Goal: Task Accomplishment & Management: Use online tool/utility

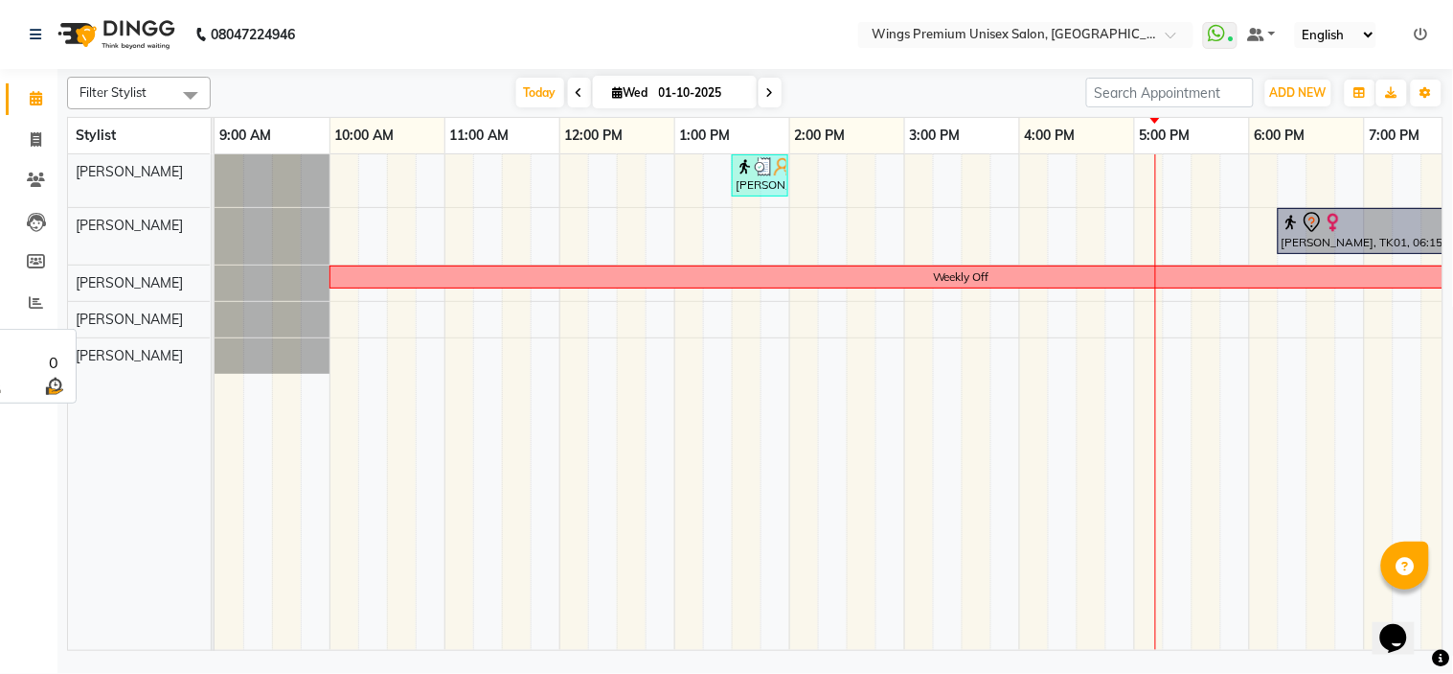
click at [146, 322] on span "[PERSON_NAME]" at bounding box center [129, 318] width 107 height 17
click at [972, 565] on td at bounding box center [976, 401] width 29 height 495
click at [1288, 134] on link "6:00 PM" at bounding box center [1280, 136] width 60 height 28
click at [40, 137] on icon at bounding box center [36, 139] width 11 height 14
select select "service"
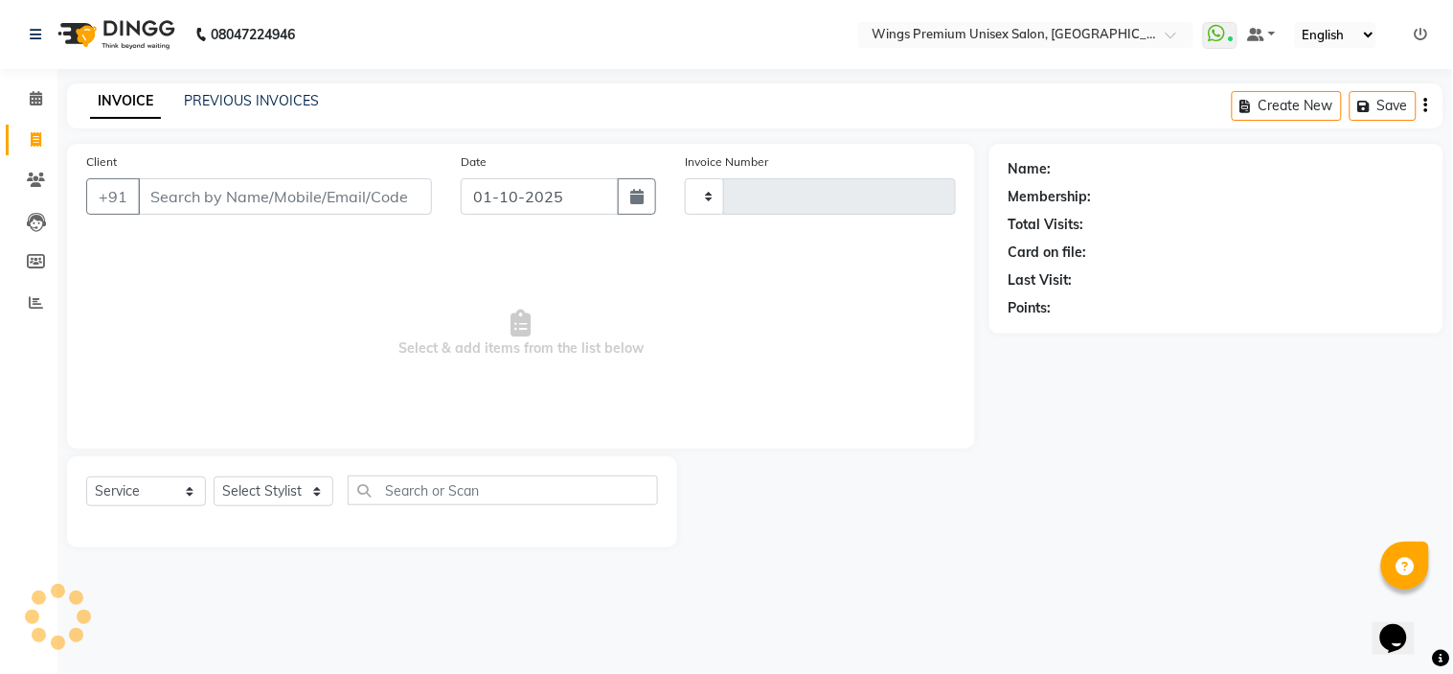
type input "1450"
select select "674"
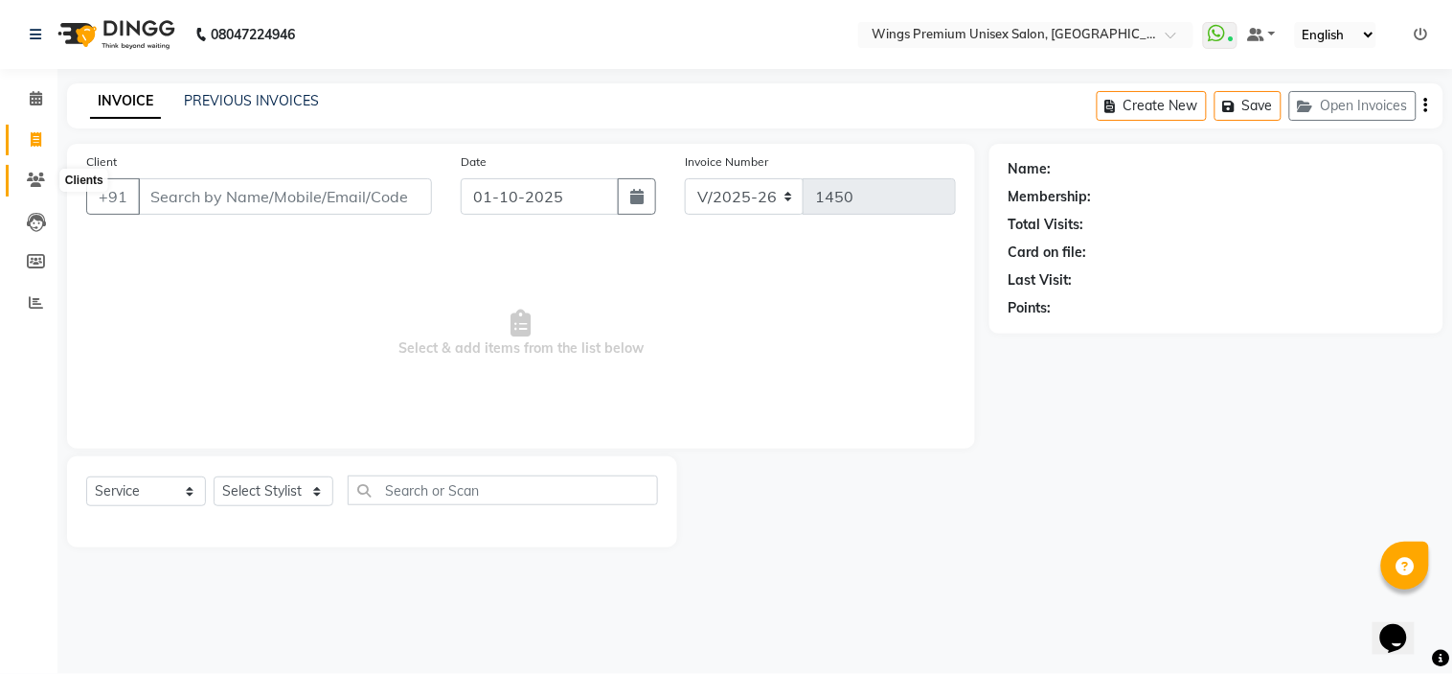
click at [23, 176] on span at bounding box center [36, 181] width 34 height 22
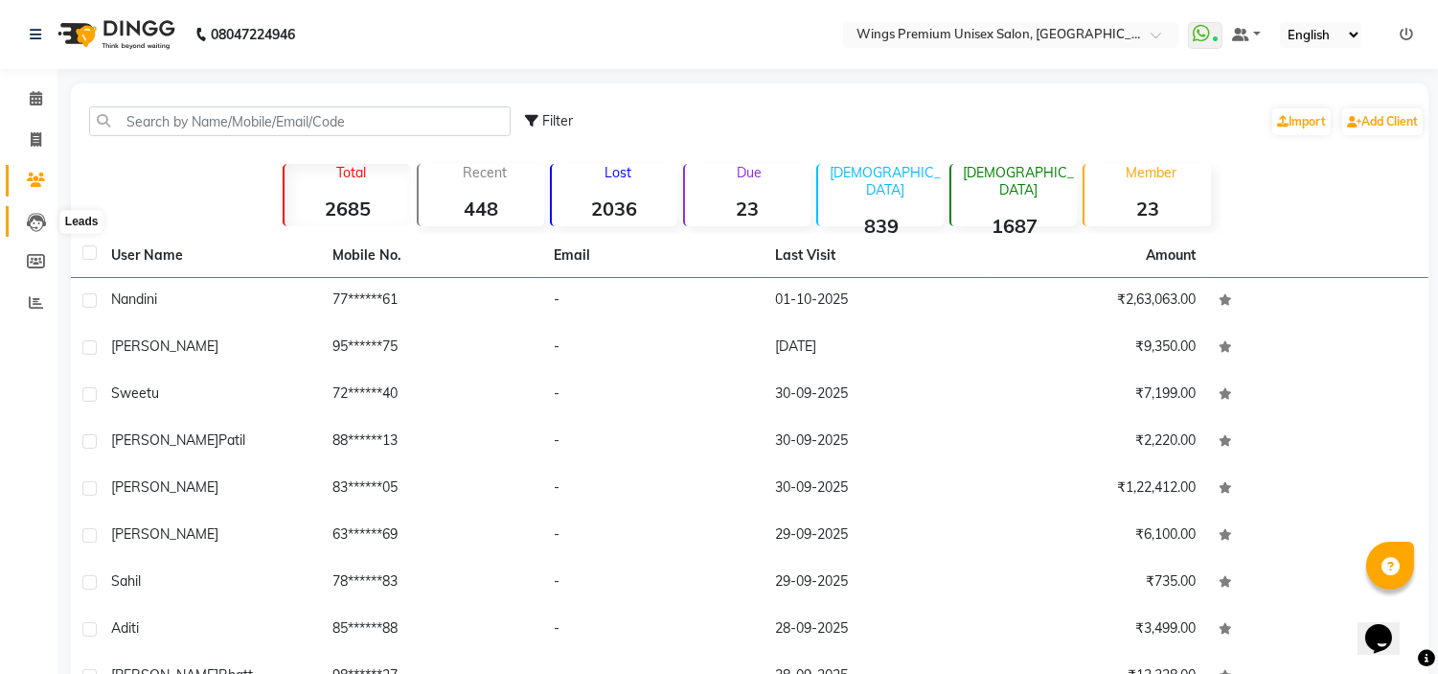
click at [29, 218] on icon at bounding box center [36, 222] width 19 height 19
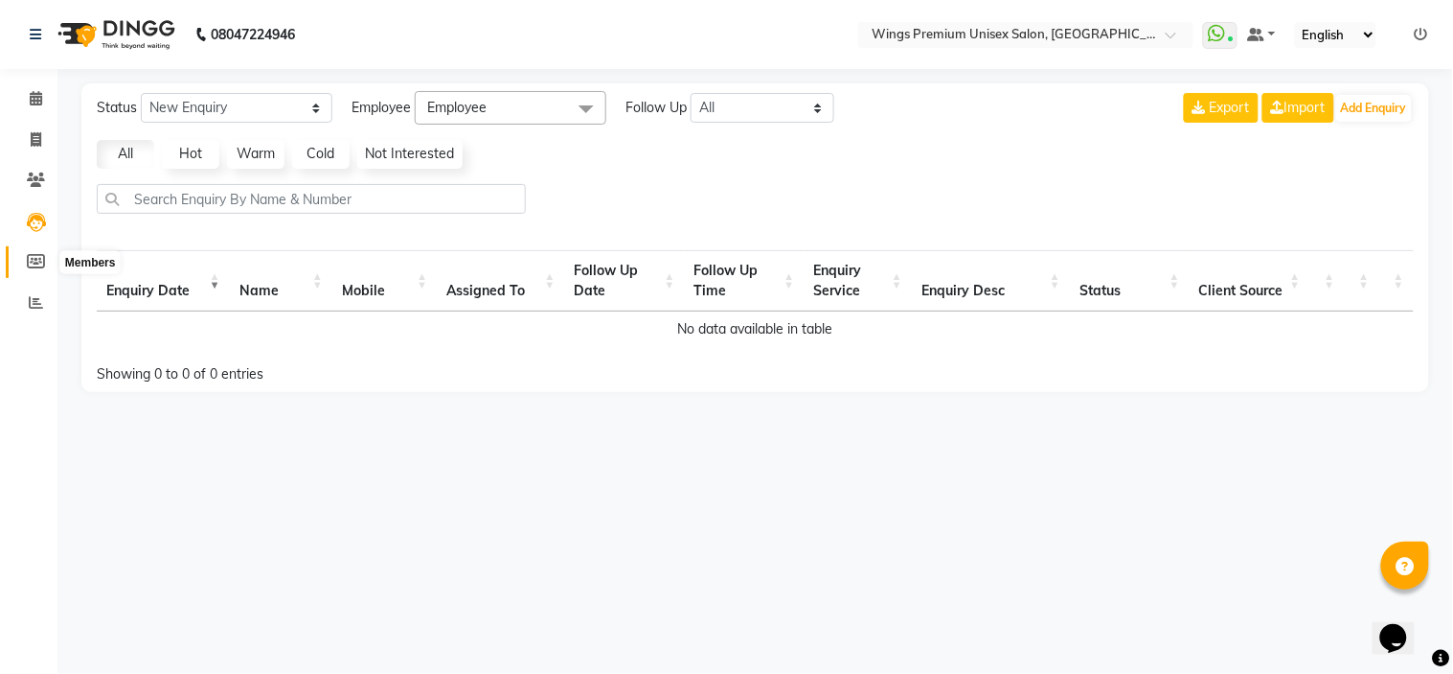
click at [27, 262] on icon at bounding box center [36, 261] width 18 height 14
select select
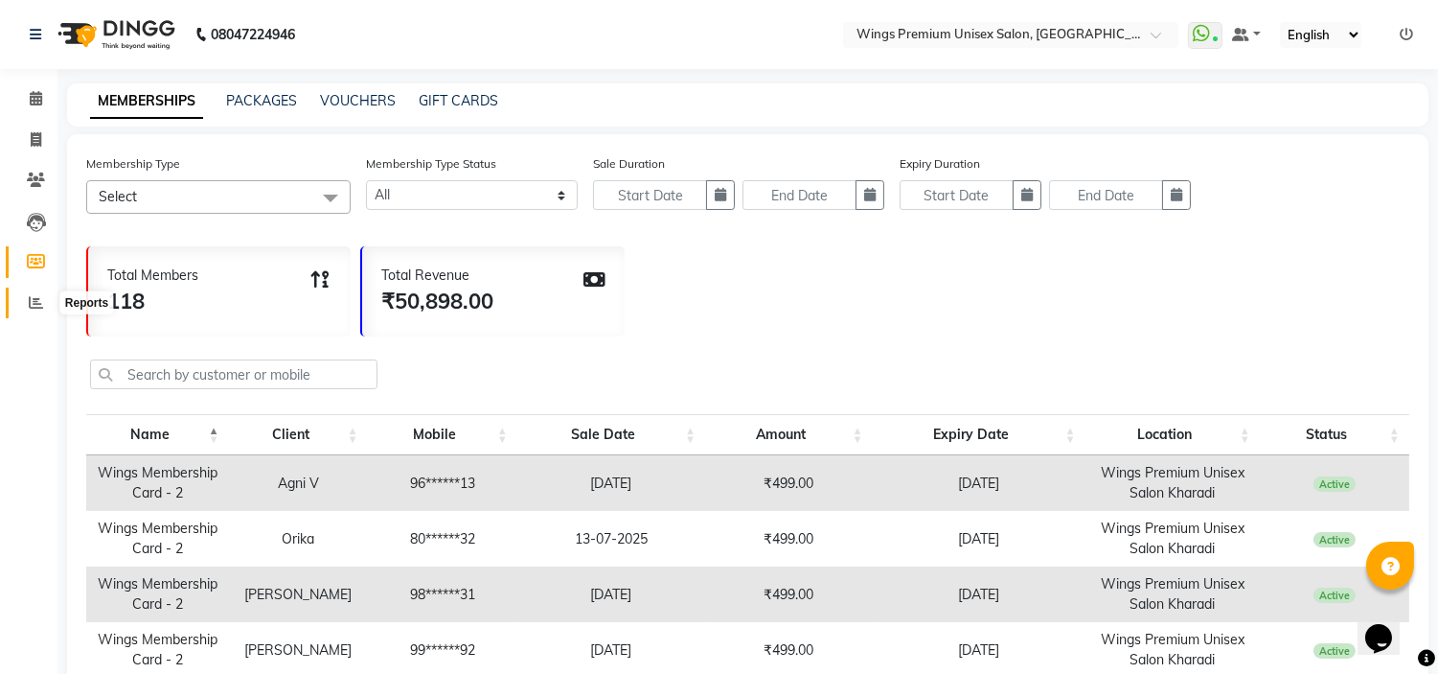
click at [30, 305] on icon at bounding box center [36, 302] width 14 height 14
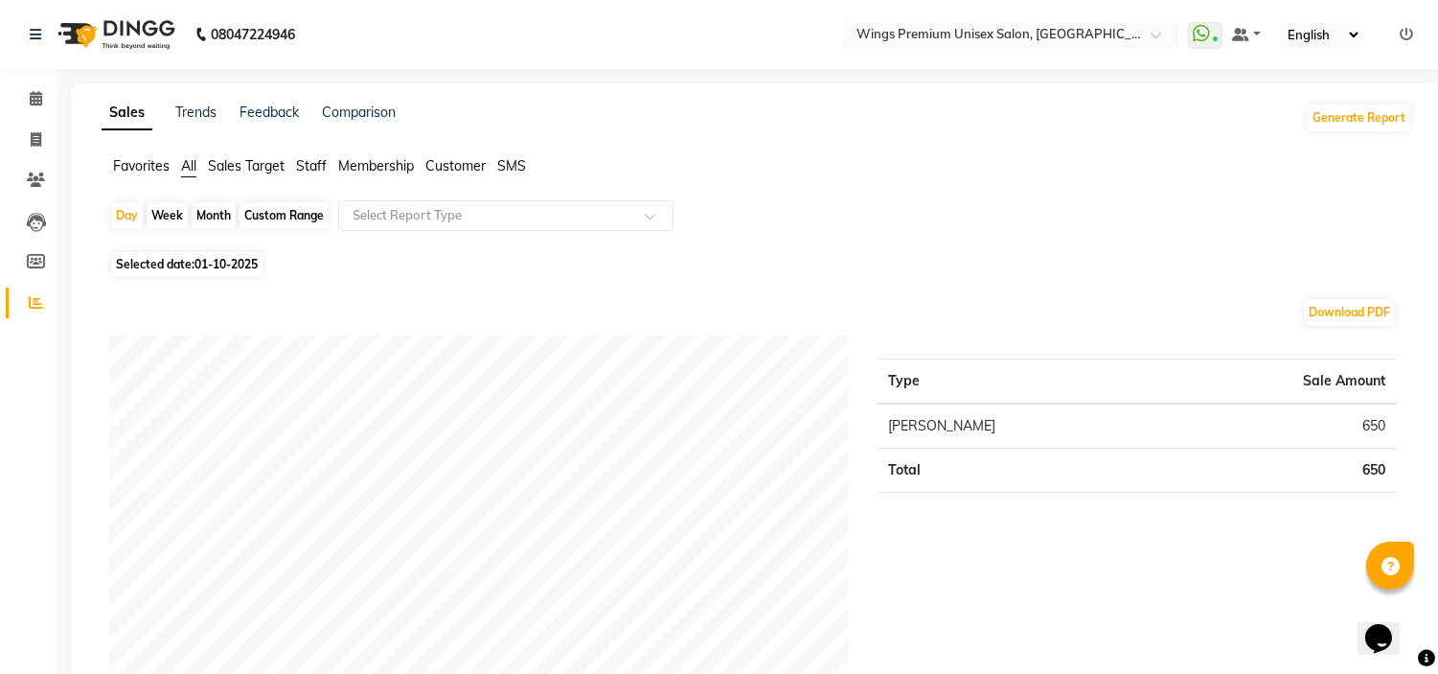
click at [203, 205] on div "Month" at bounding box center [214, 215] width 44 height 27
select select "10"
select select "2025"
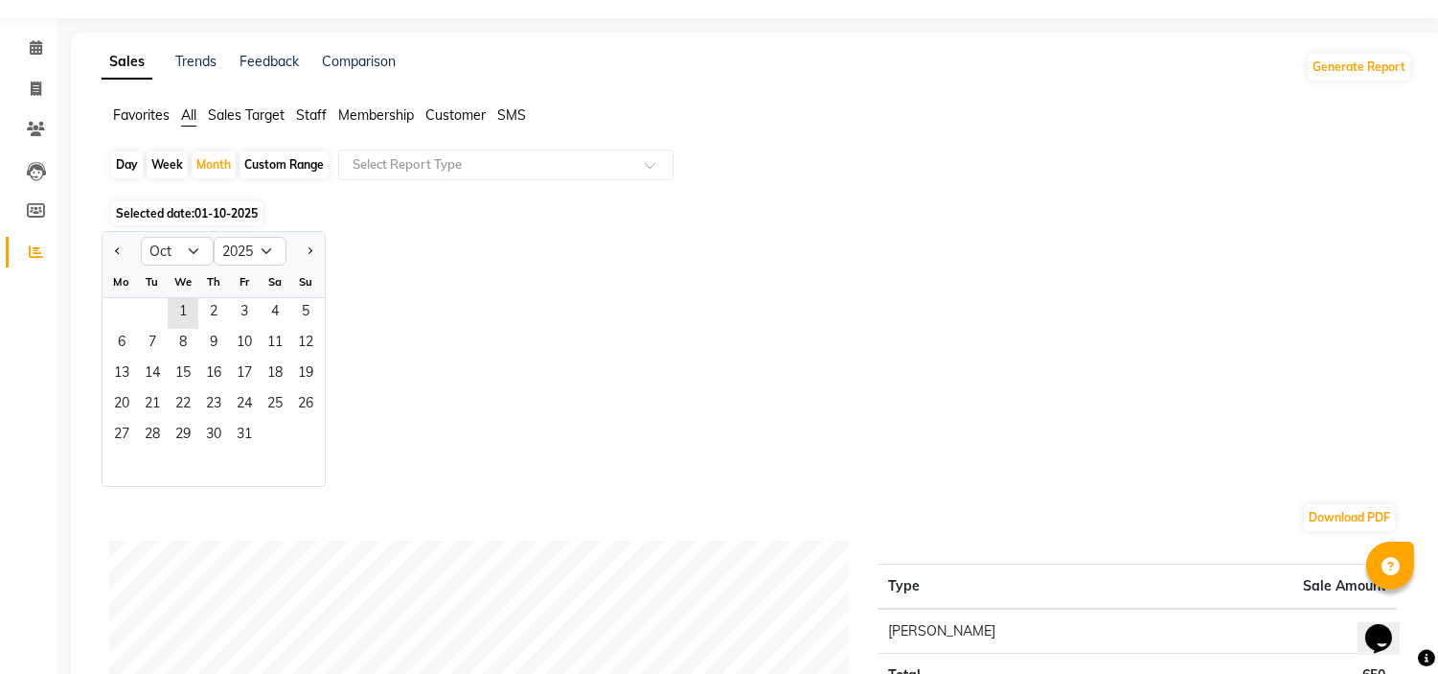
scroll to position [46, 0]
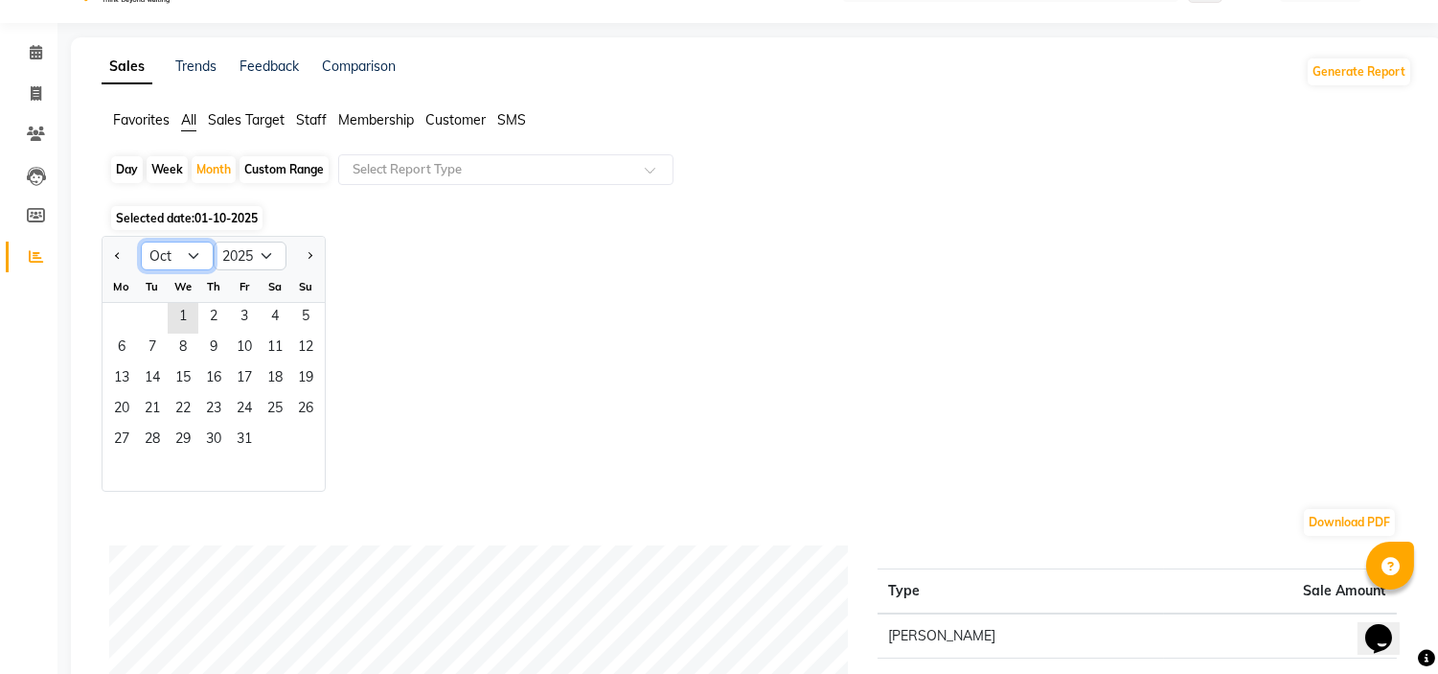
click at [184, 255] on select "Jan Feb Mar Apr May Jun [DATE] Aug Sep Oct Nov Dec" at bounding box center [177, 255] width 73 height 29
select select "9"
click at [141, 241] on select "Jan Feb Mar Apr May Jun [DATE] Aug Sep Oct Nov Dec" at bounding box center [177, 255] width 73 height 29
click at [300, 412] on span "28" at bounding box center [305, 410] width 31 height 31
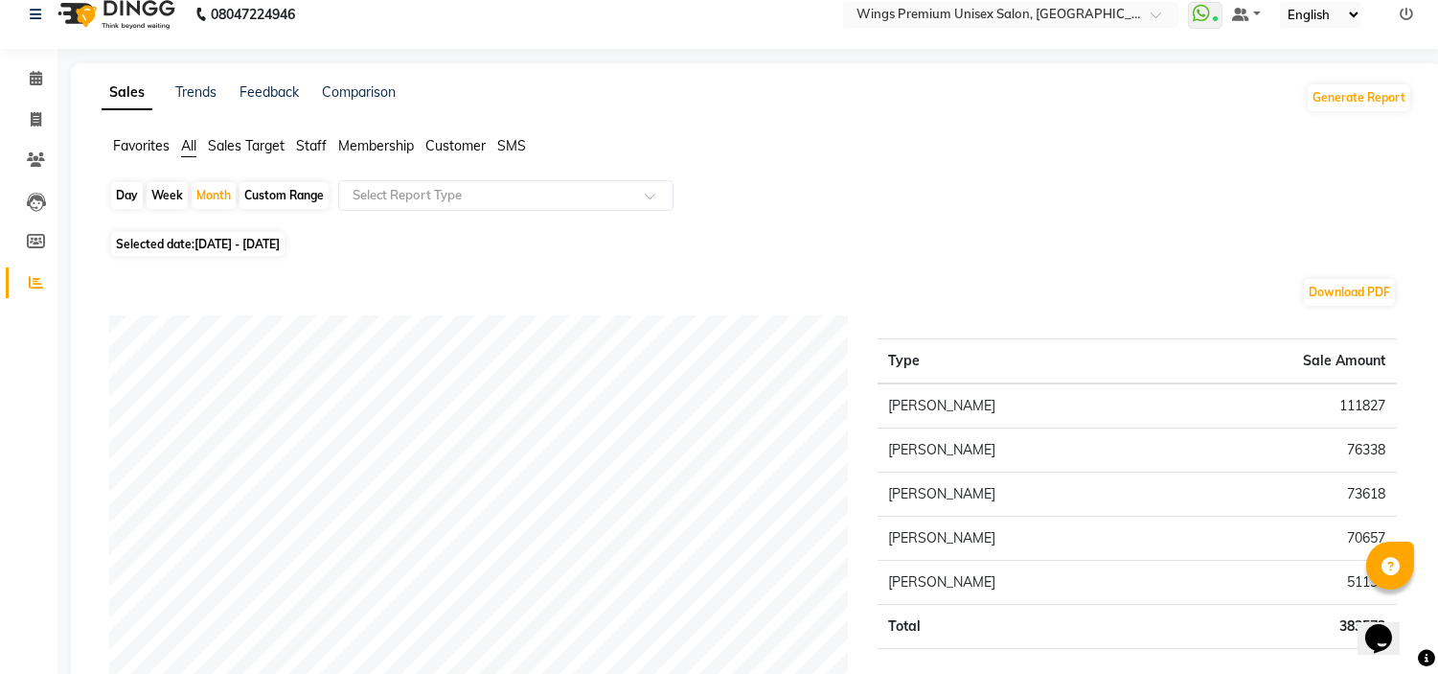
scroll to position [0, 0]
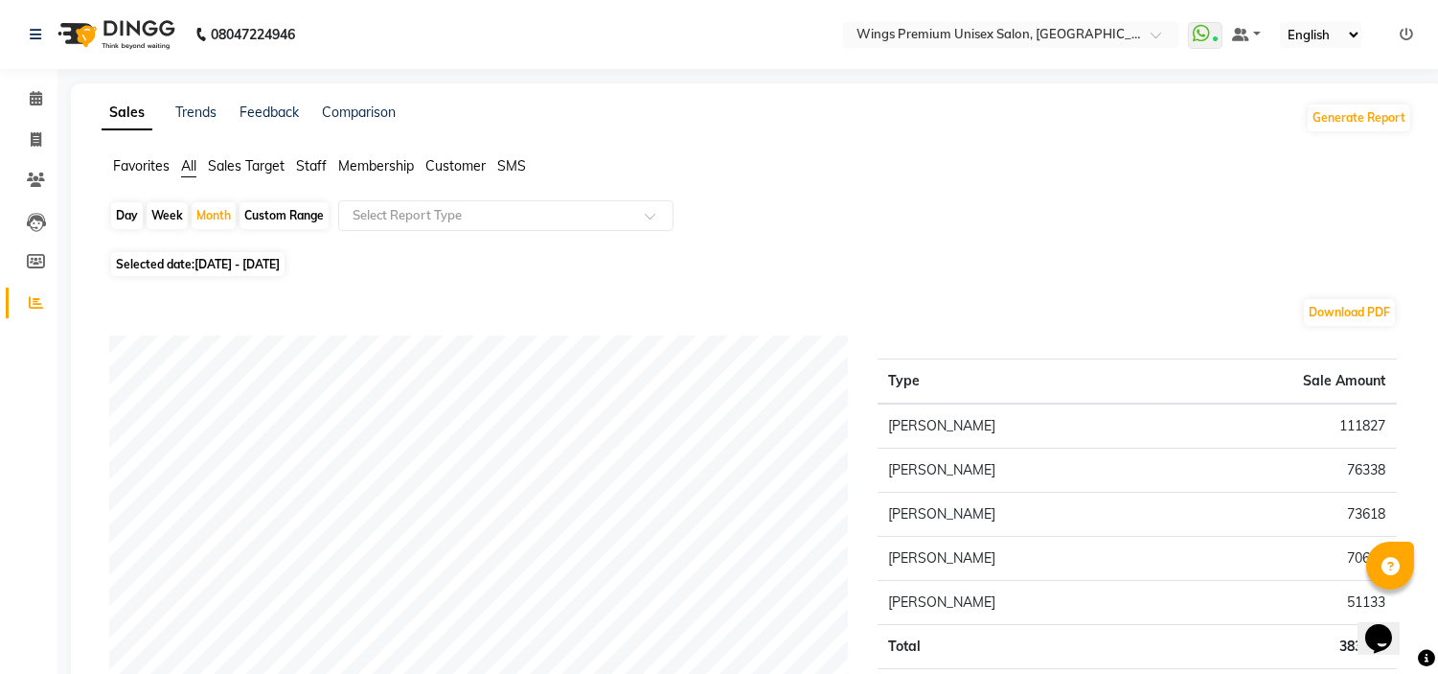
click at [285, 255] on span "Selected date: [DATE] - [DATE]" at bounding box center [197, 264] width 173 height 24
select select "9"
select select "2025"
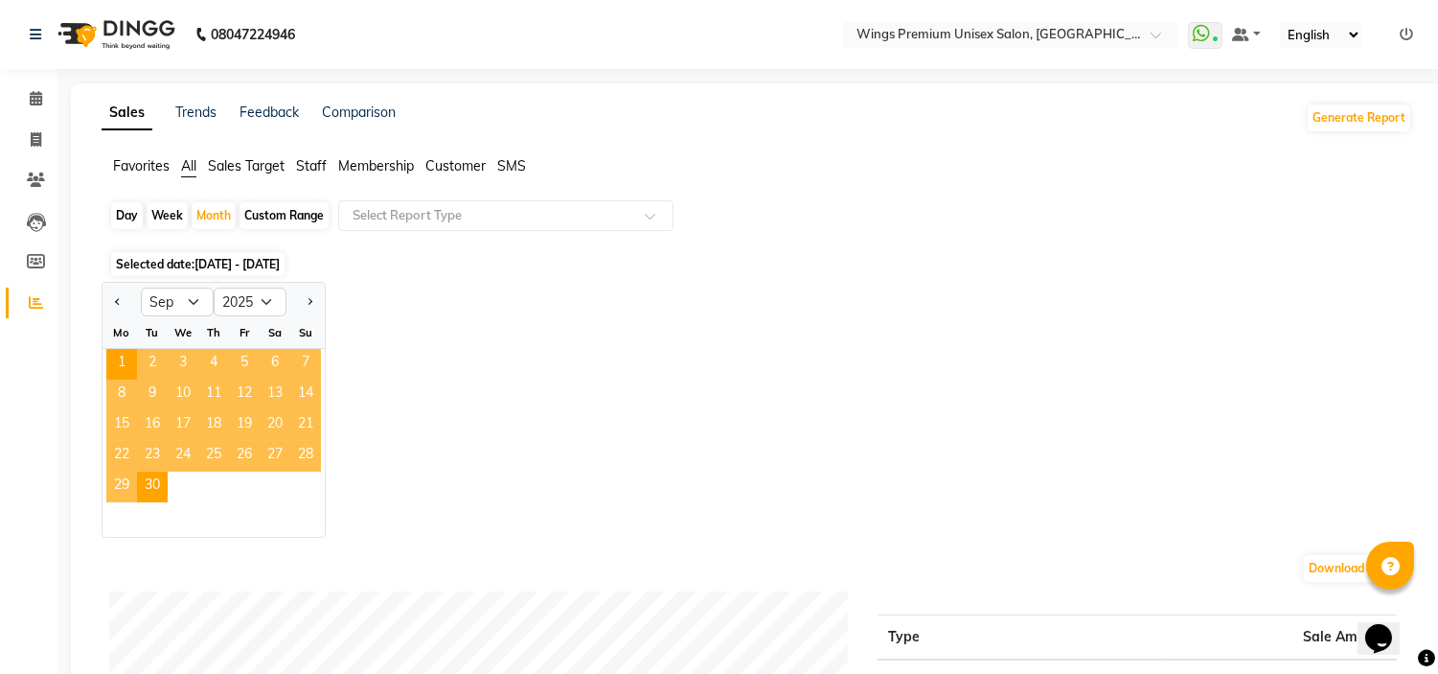
click at [179, 387] on span "10" at bounding box center [183, 394] width 31 height 31
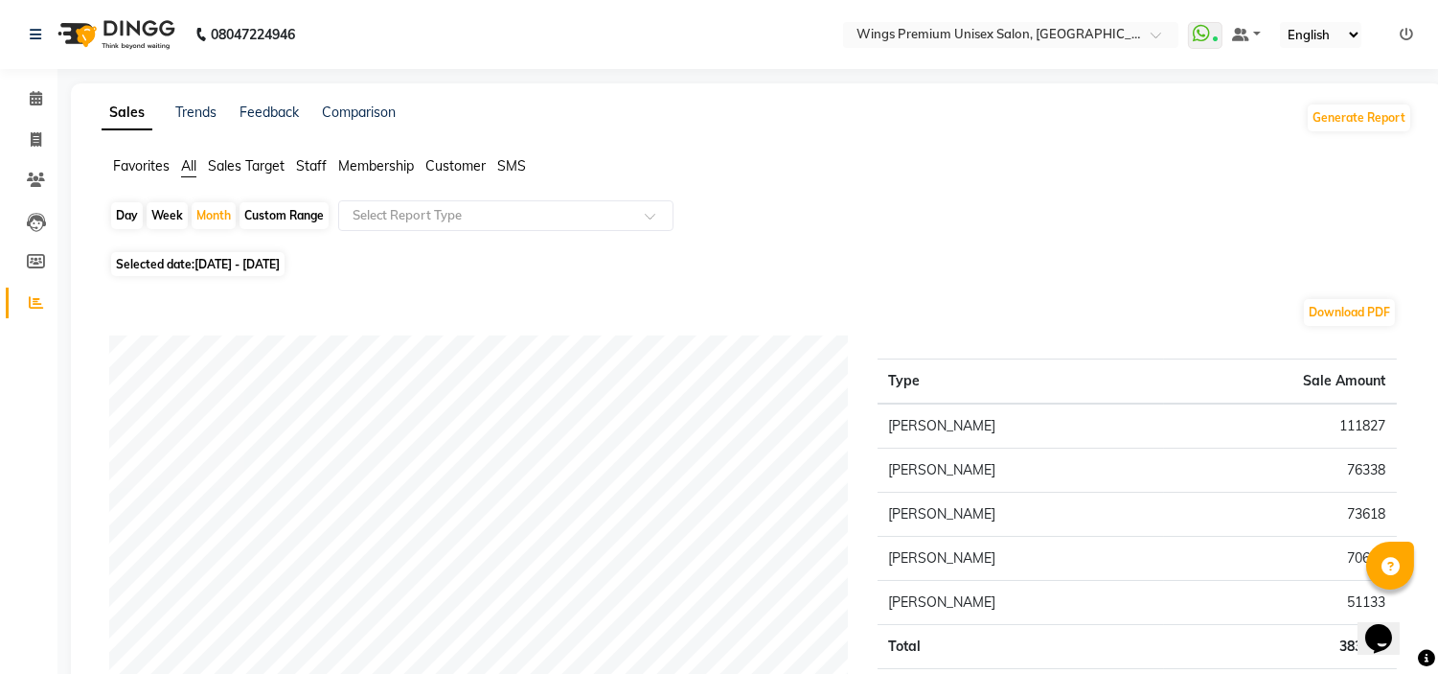
click at [280, 261] on span "[DATE] - [DATE]" at bounding box center [237, 264] width 85 height 14
select select "9"
select select "2025"
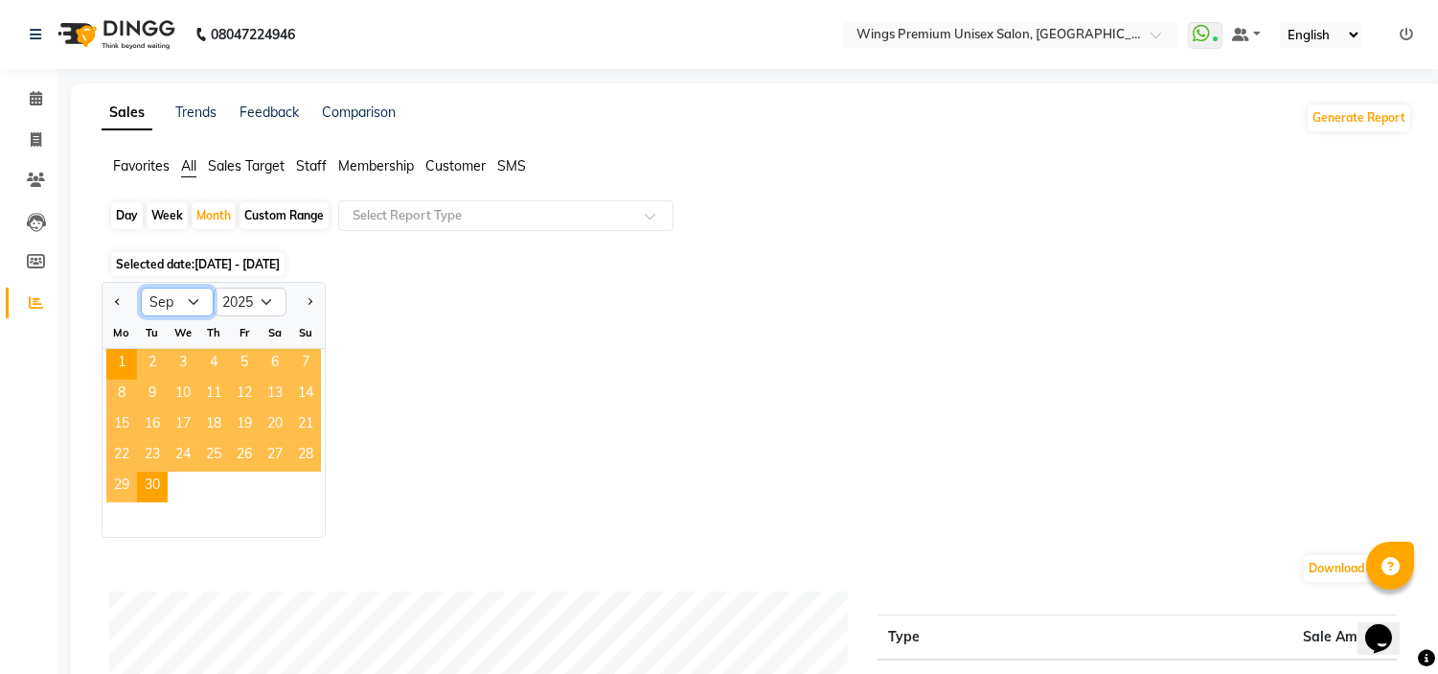
click at [189, 303] on select "Jan Feb Mar Apr May Jun [DATE] Aug Sep Oct Nov Dec" at bounding box center [177, 301] width 73 height 29
select select "10"
click at [141, 287] on select "Jan Feb Mar Apr May Jun [DATE] Aug Sep Oct Nov Dec" at bounding box center [177, 301] width 73 height 29
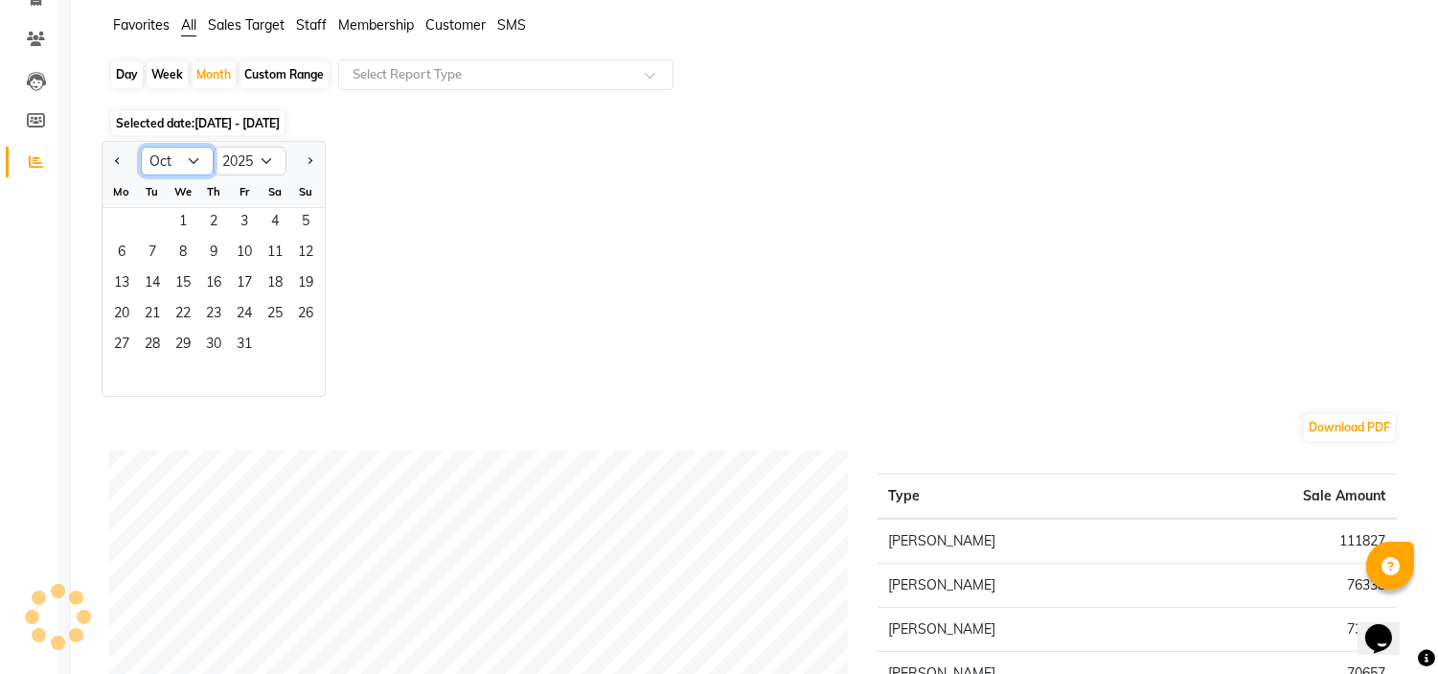
scroll to position [134, 0]
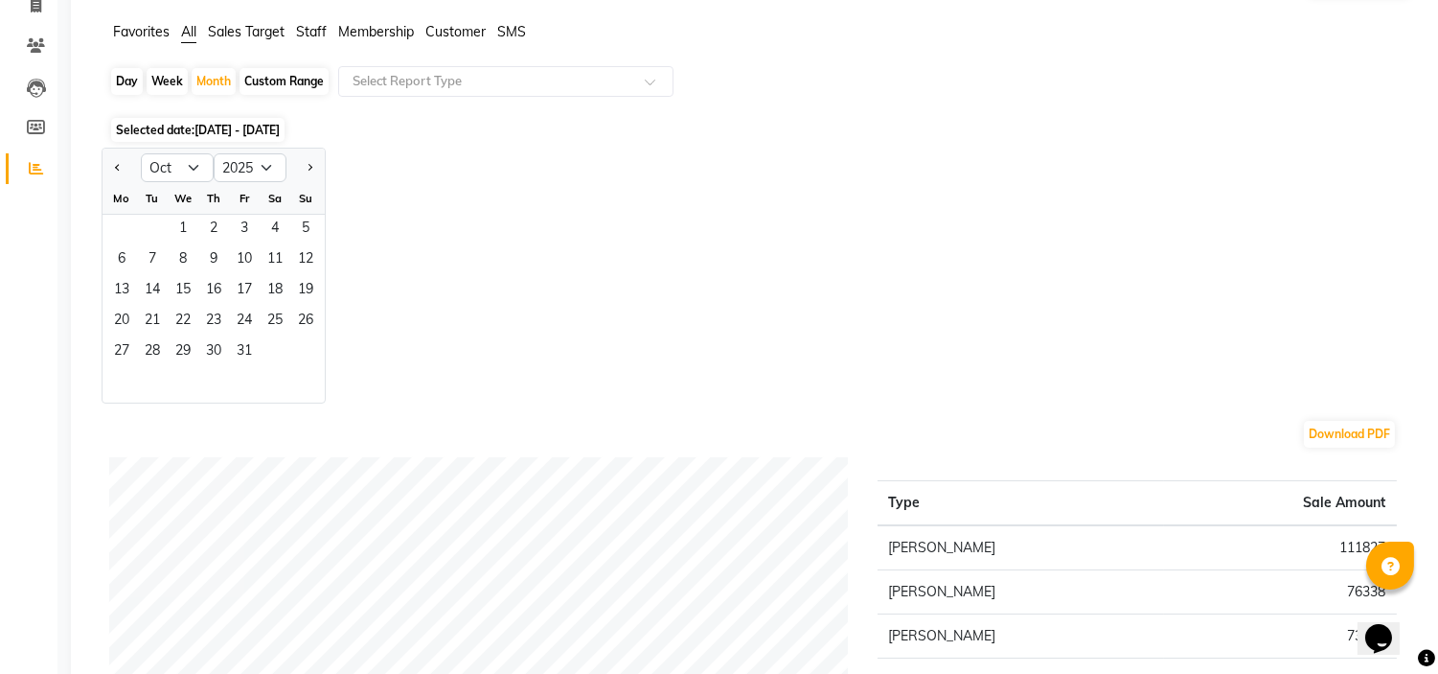
click at [472, 242] on div "Jan Feb Mar Apr May Jun [DATE] Aug Sep Oct Nov [DATE] 2016 2017 2018 2019 2020 …" at bounding box center [757, 276] width 1311 height 256
click at [33, 7] on icon at bounding box center [36, 5] width 11 height 14
select select "service"
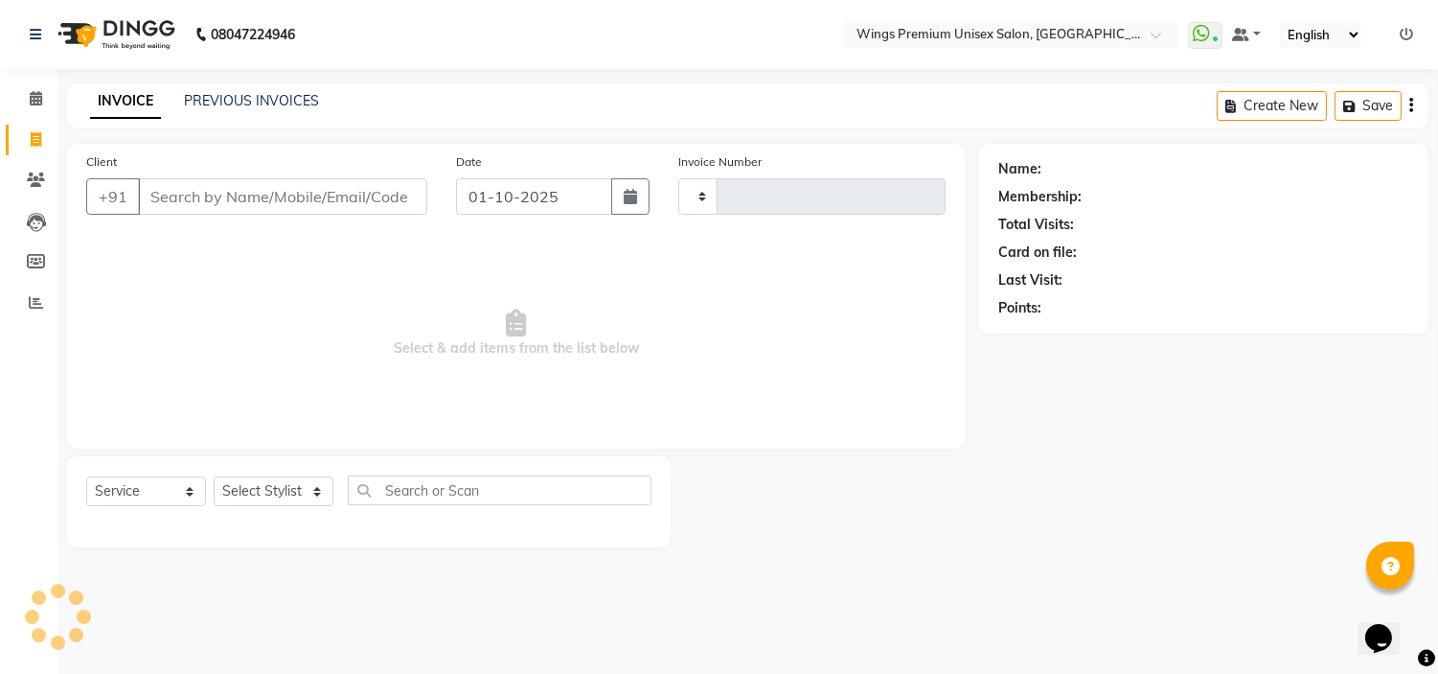
type input "1450"
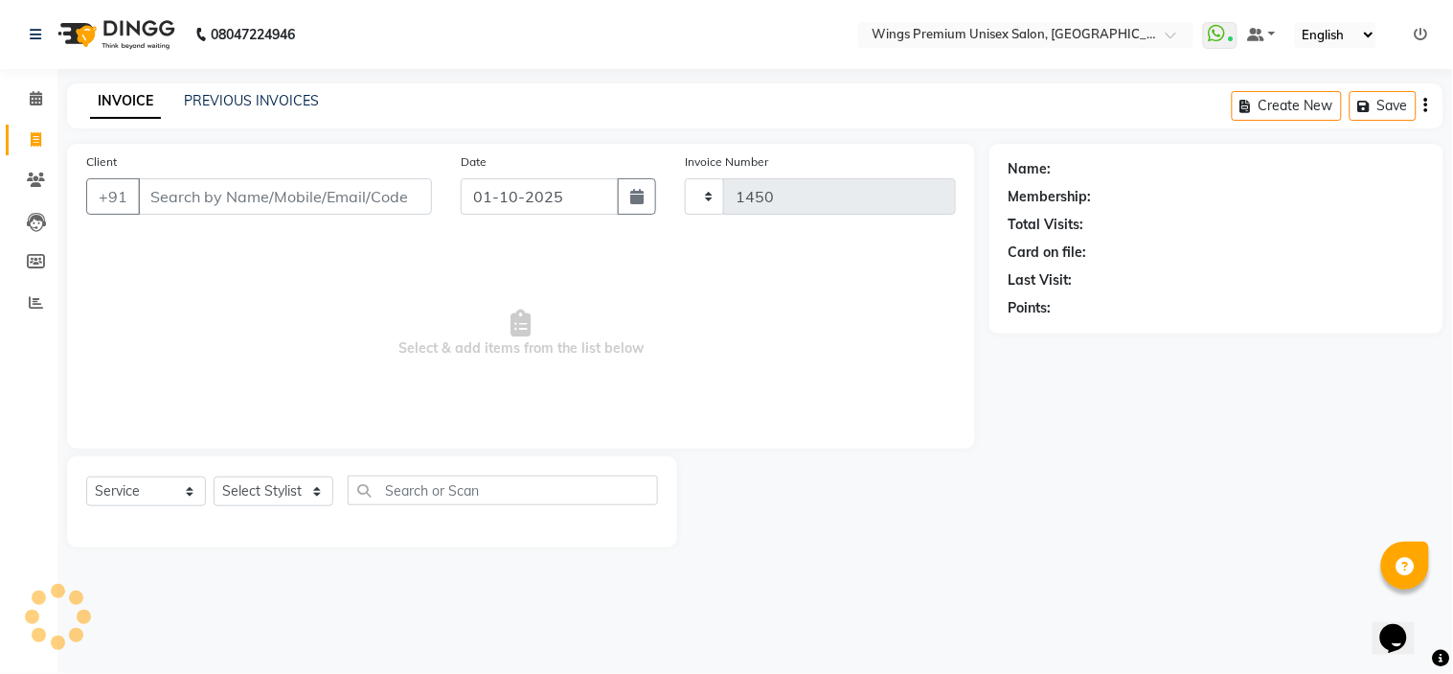
select select "674"
